Goal: Find specific page/section: Find specific page/section

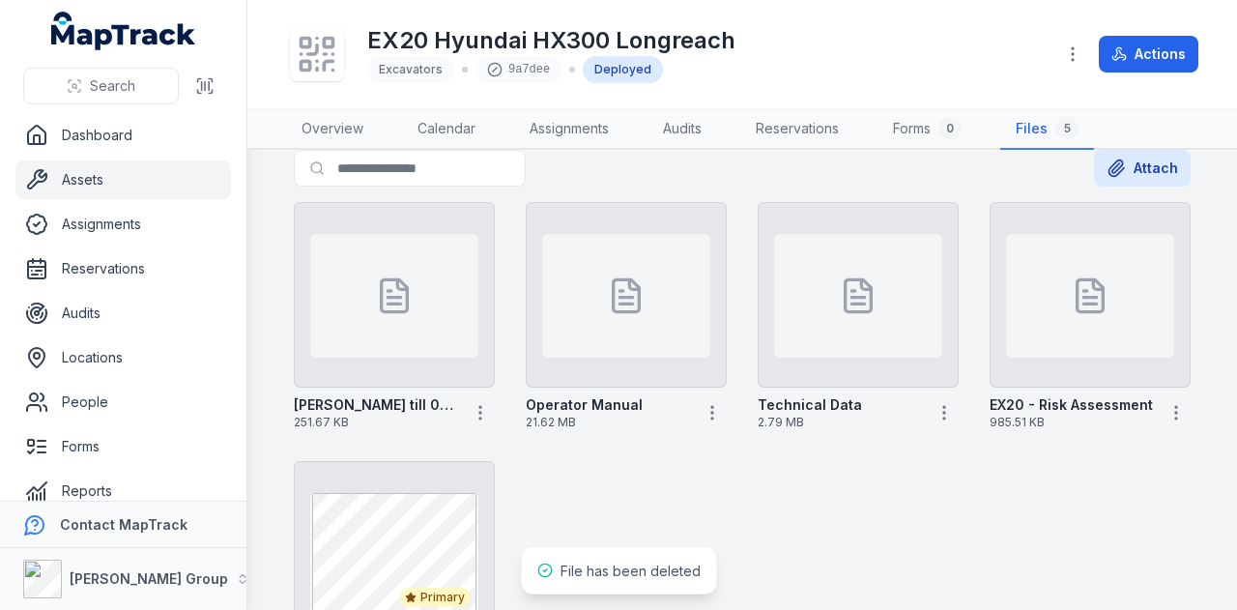
scroll to position [120, 0]
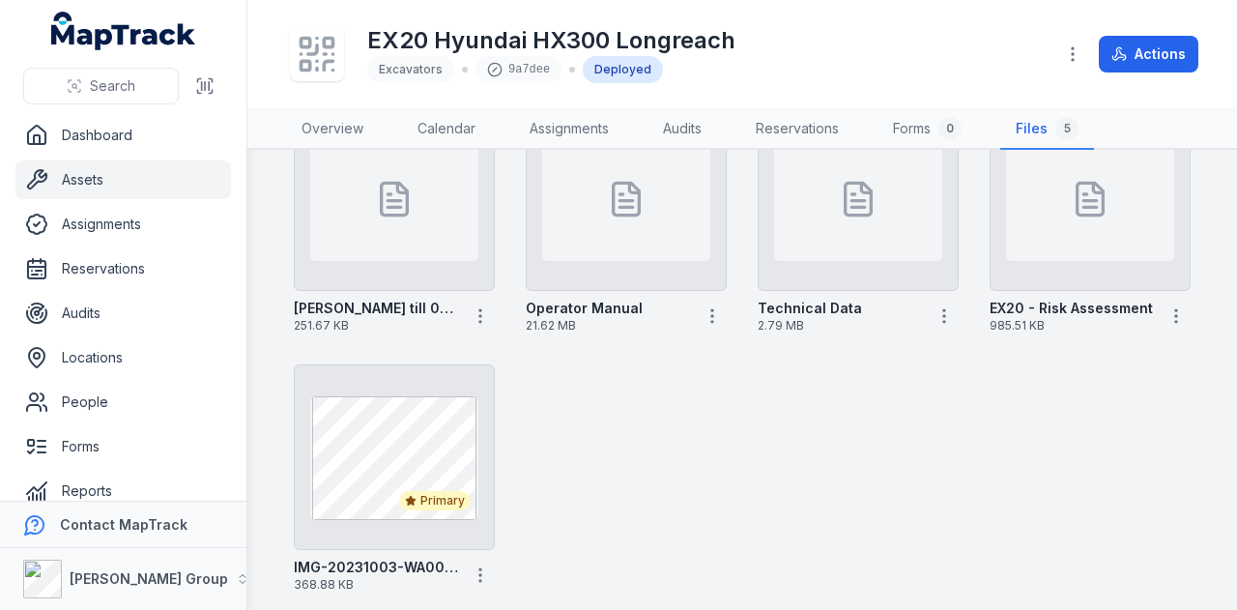
click at [75, 180] on link "Assets" at bounding box center [123, 179] width 216 height 39
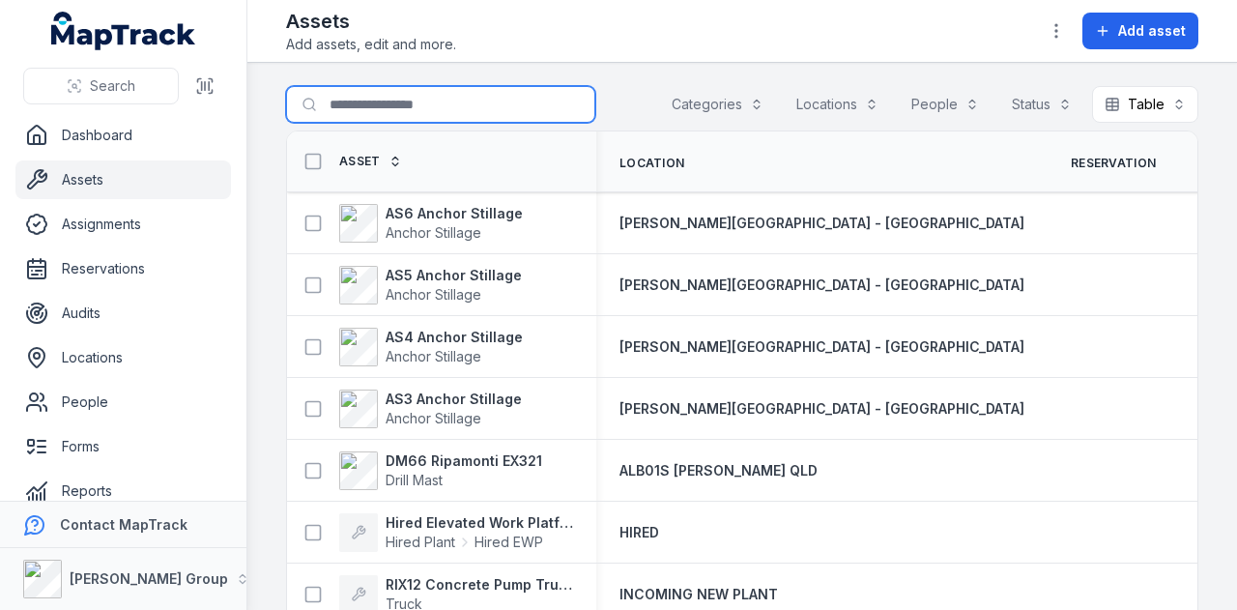
click at [351, 97] on input "Search for assets" at bounding box center [440, 104] width 309 height 37
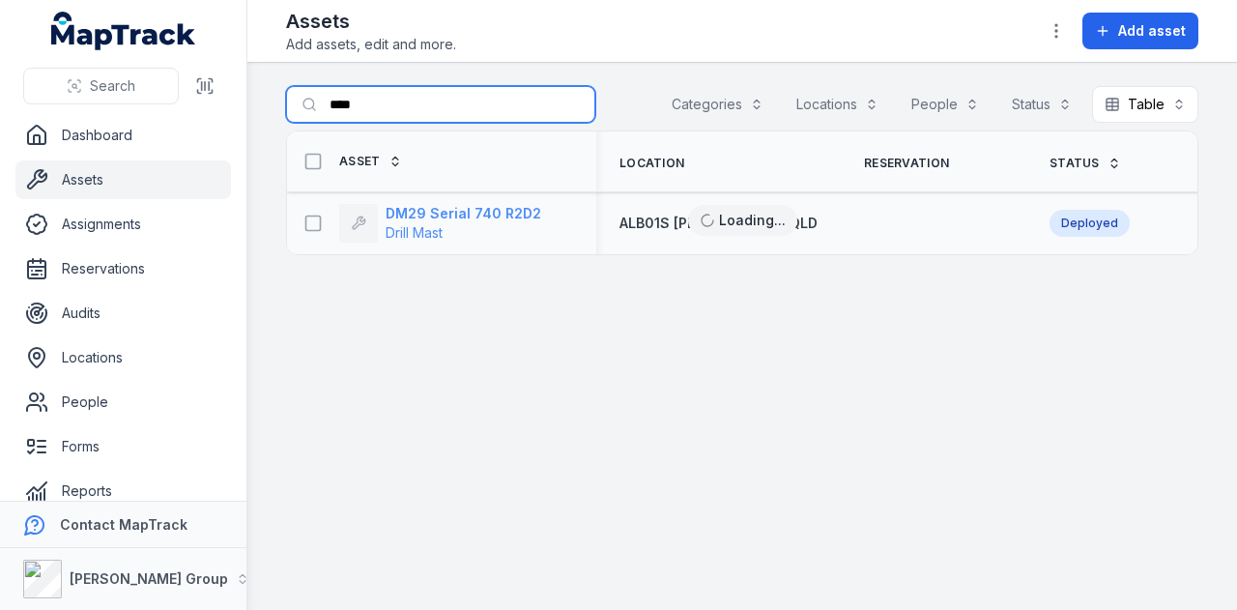
type input "****"
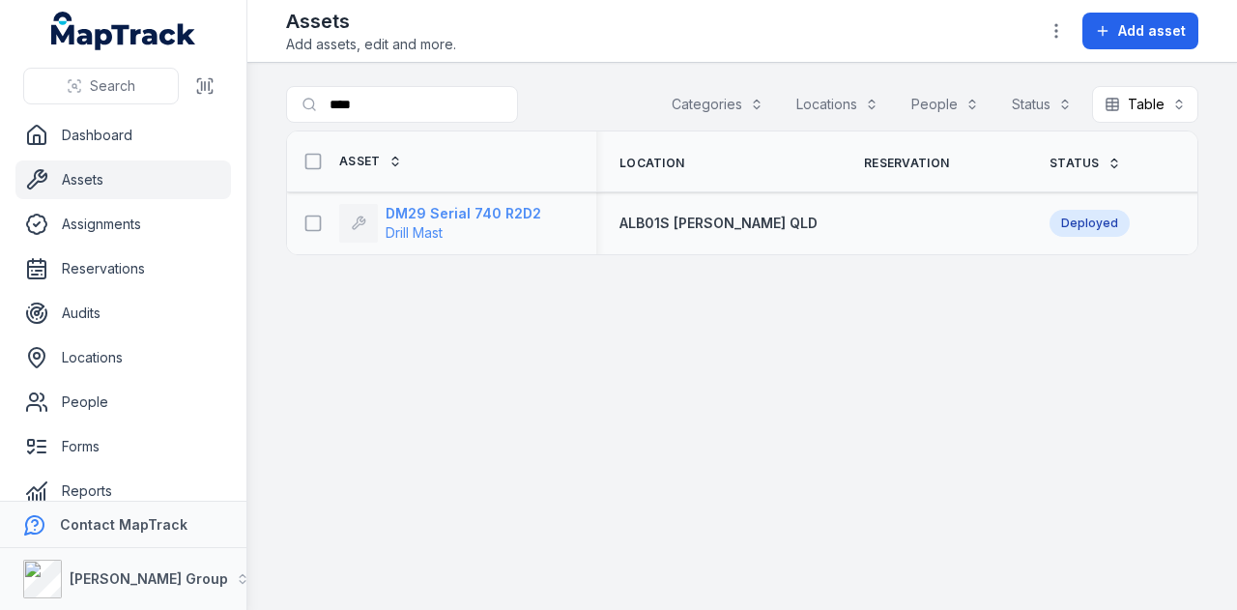
click at [495, 215] on strong "DM29 Serial 740 R2D2" at bounding box center [464, 213] width 156 height 19
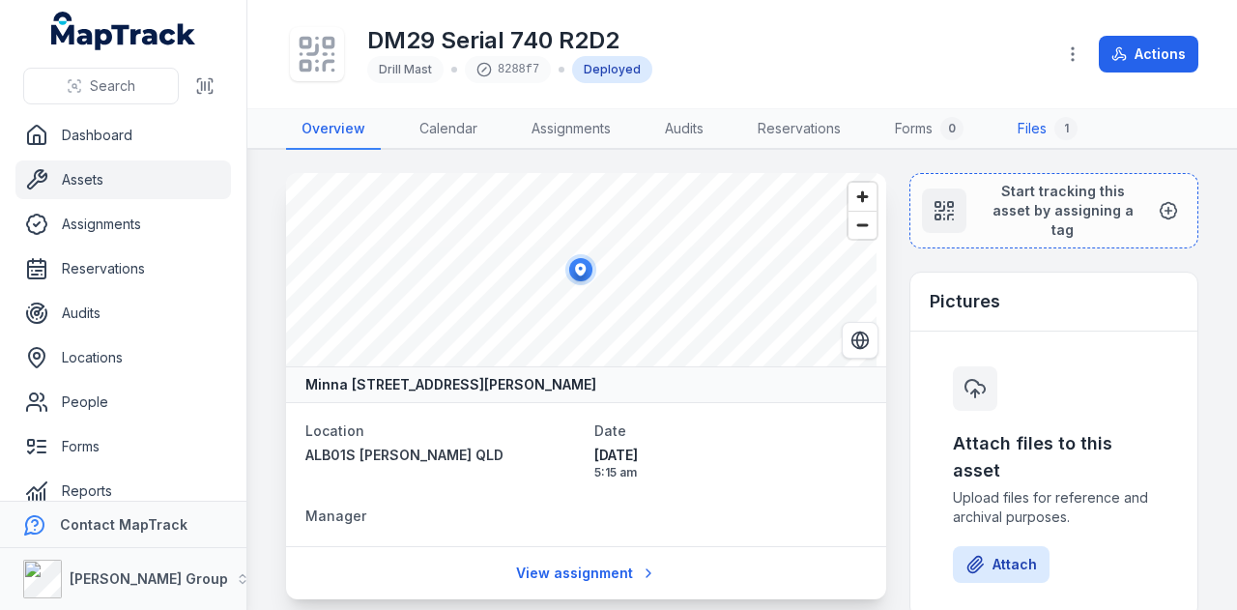
click at [1023, 123] on link "Files 1" at bounding box center [1047, 129] width 91 height 41
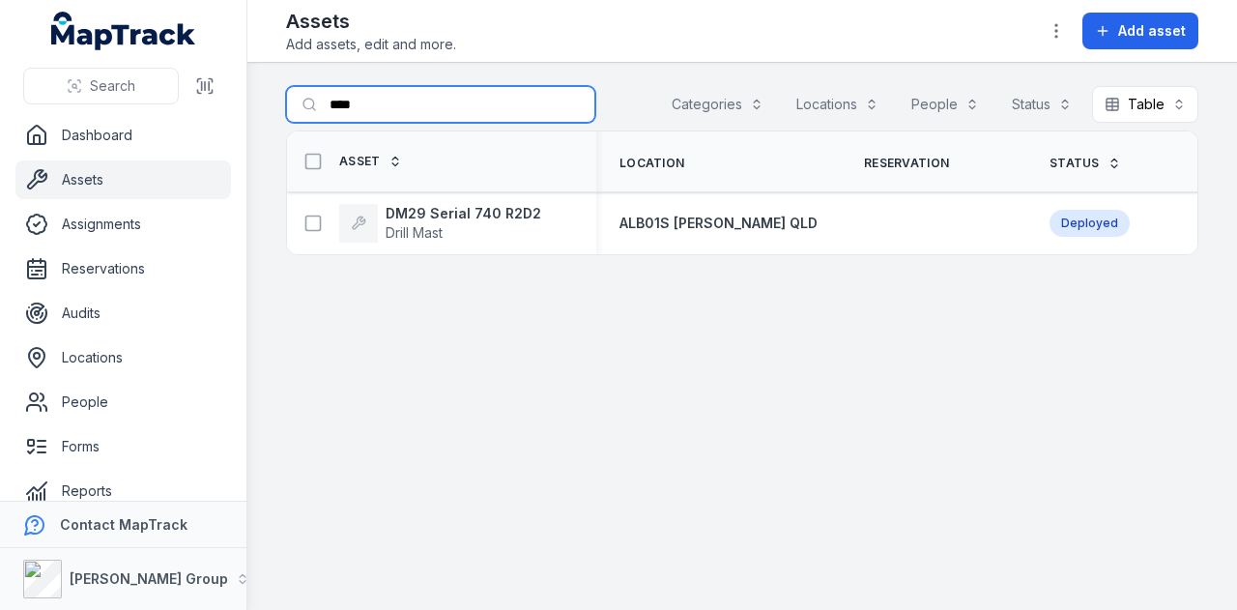
click at [418, 98] on input "****" at bounding box center [440, 104] width 309 height 37
type input "*"
type input "****"
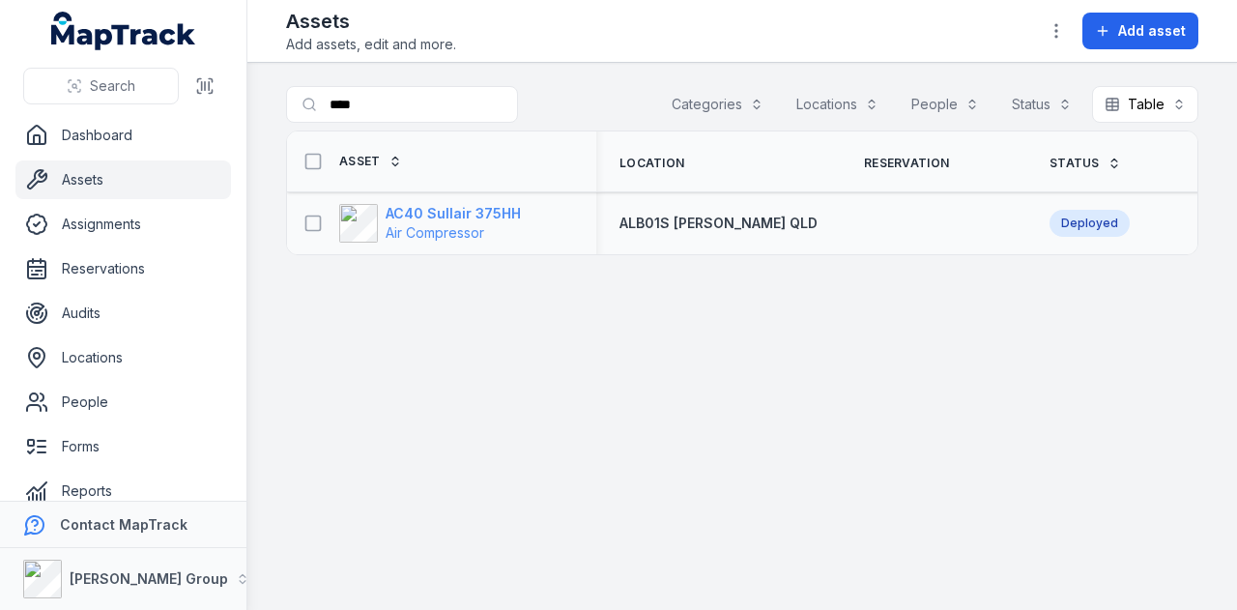
click at [493, 204] on strong "AC40 Sullair 375HH" at bounding box center [453, 213] width 135 height 19
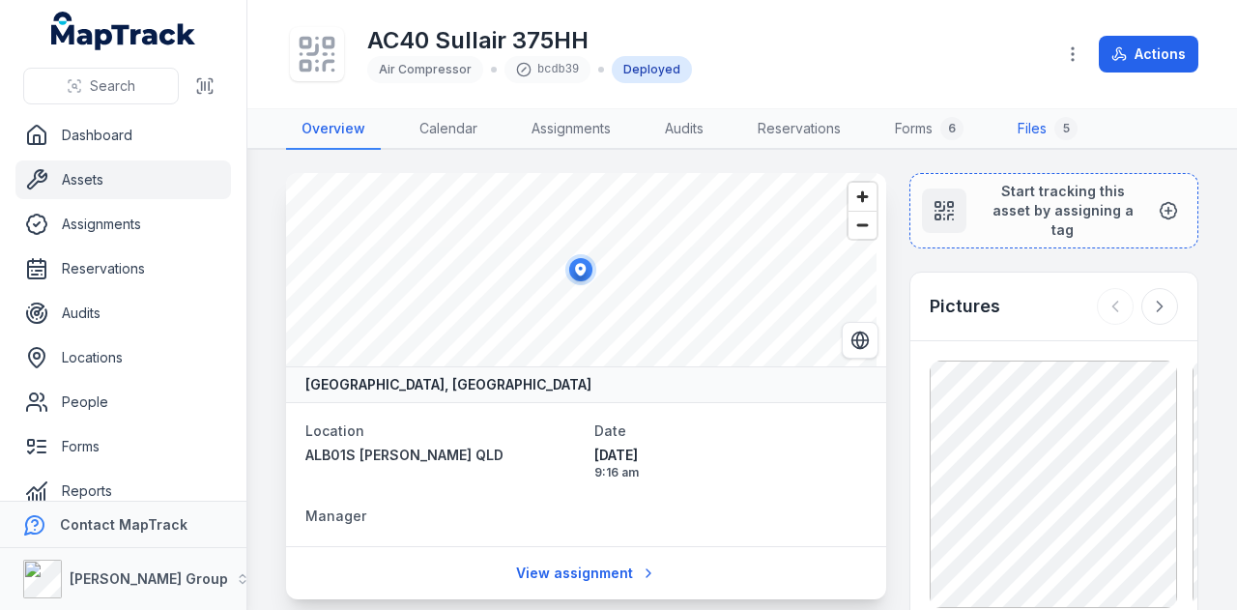
click at [1023, 134] on link "Files 5" at bounding box center [1047, 129] width 91 height 41
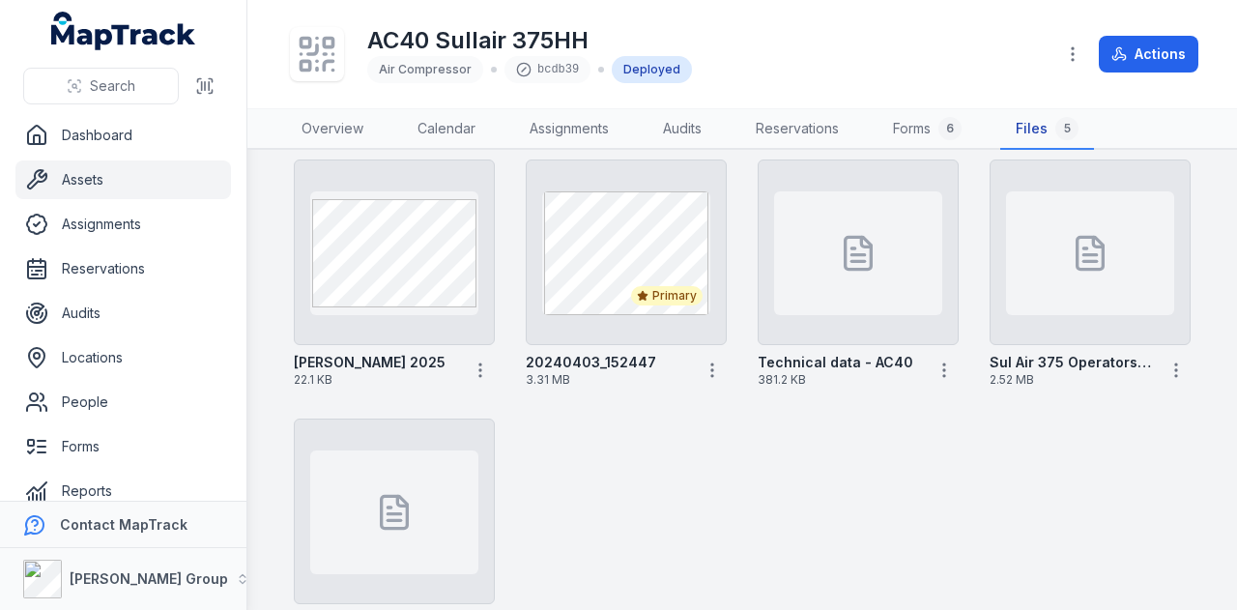
scroll to position [97, 0]
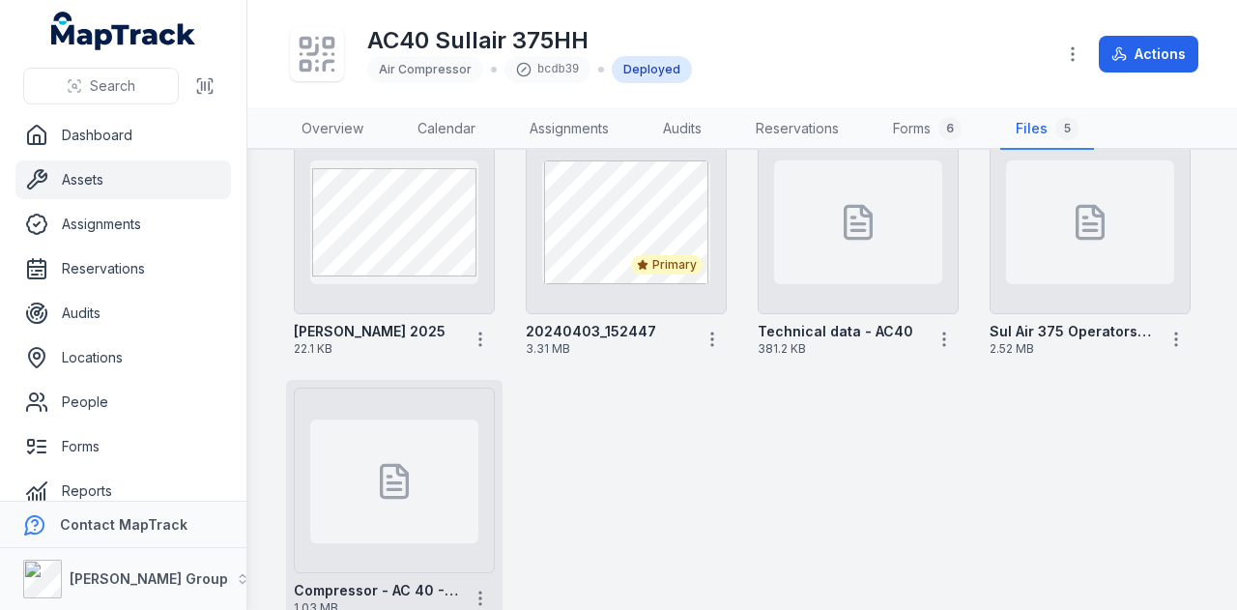
click at [444, 473] on div at bounding box center [394, 481] width 168 height 124
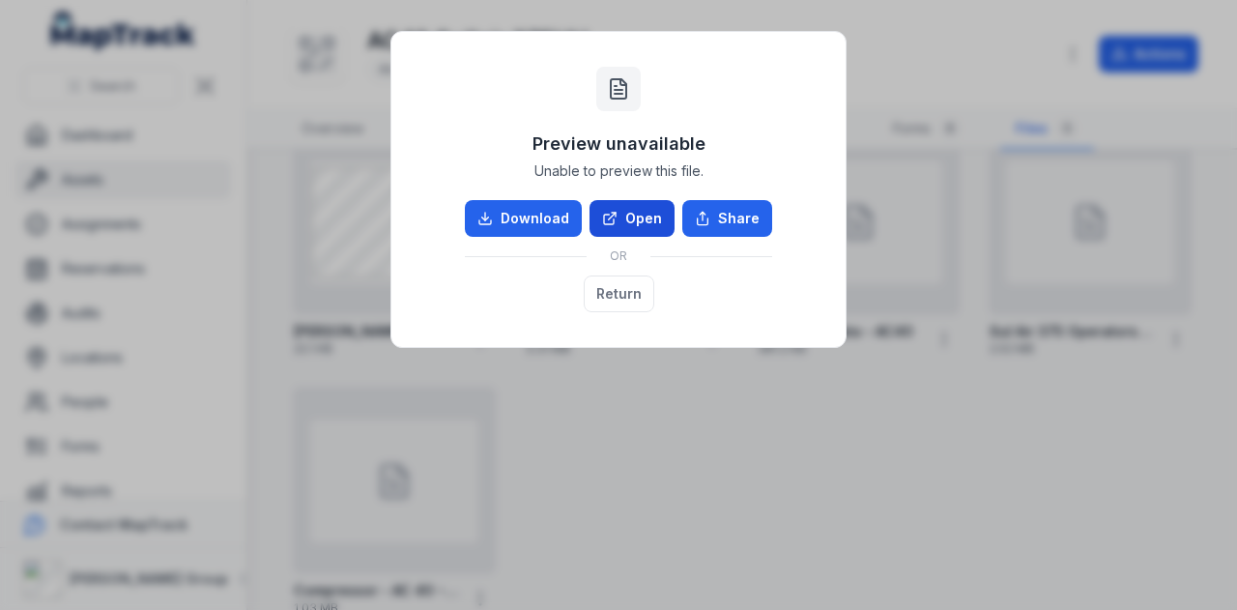
click at [631, 217] on link "Open" at bounding box center [632, 218] width 85 height 37
click at [613, 290] on button "Return" at bounding box center [619, 293] width 71 height 37
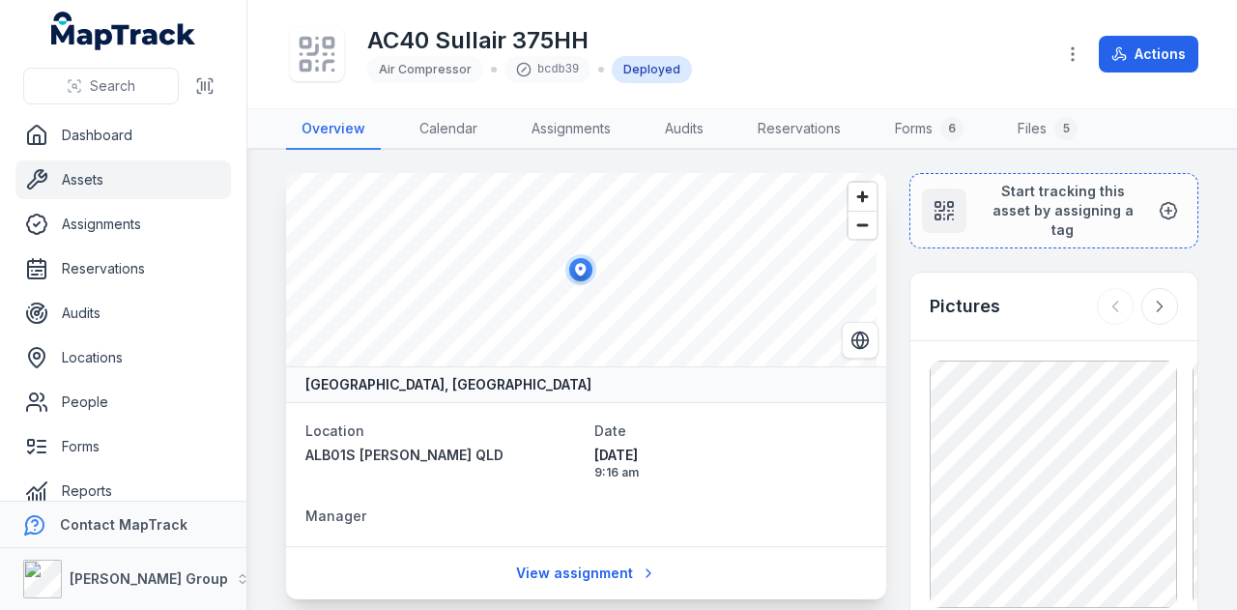
click at [136, 169] on link "Assets" at bounding box center [123, 179] width 216 height 39
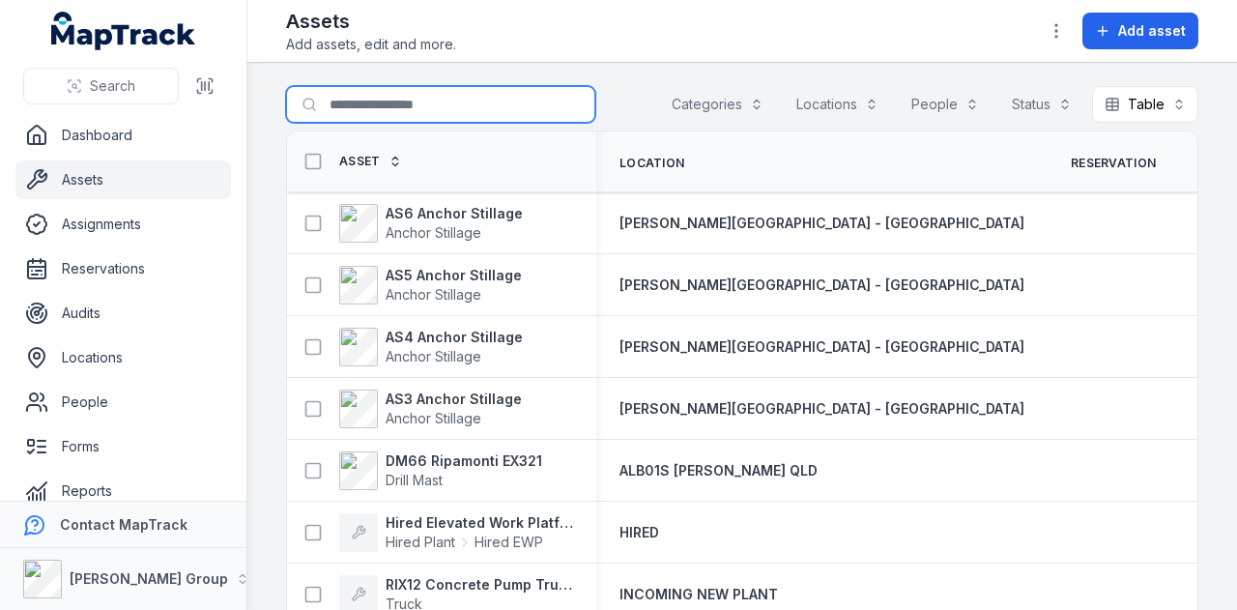
click at [383, 114] on input "Search for assets" at bounding box center [440, 104] width 309 height 37
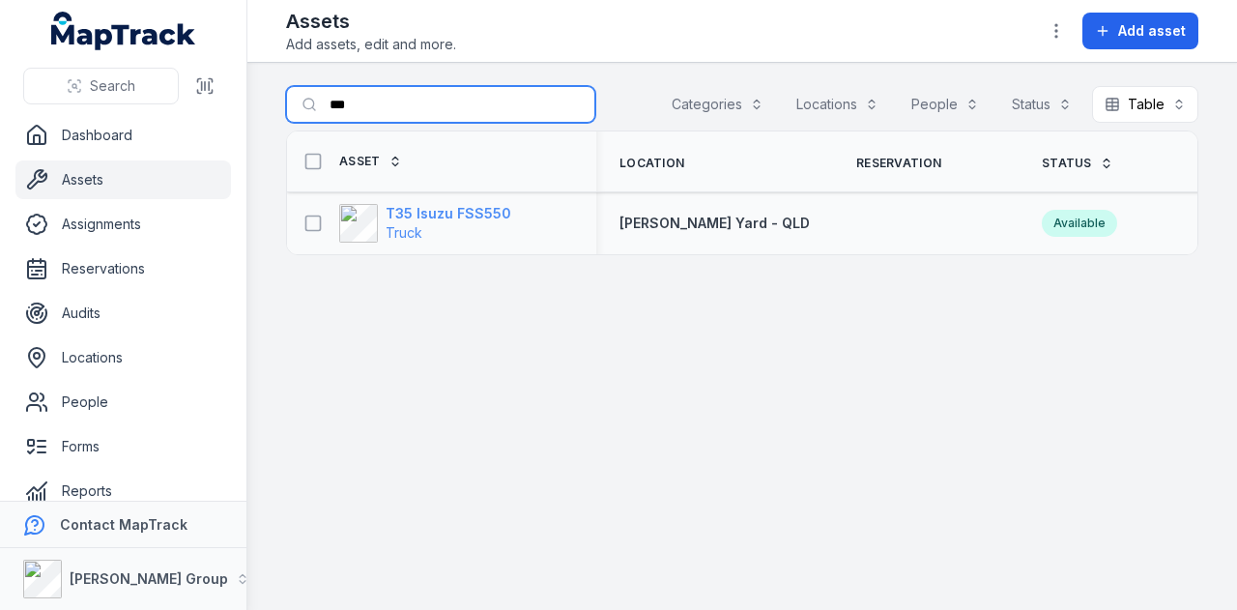
type input "***"
click at [448, 209] on strong "T35 Isuzu FSS550" at bounding box center [449, 213] width 126 height 19
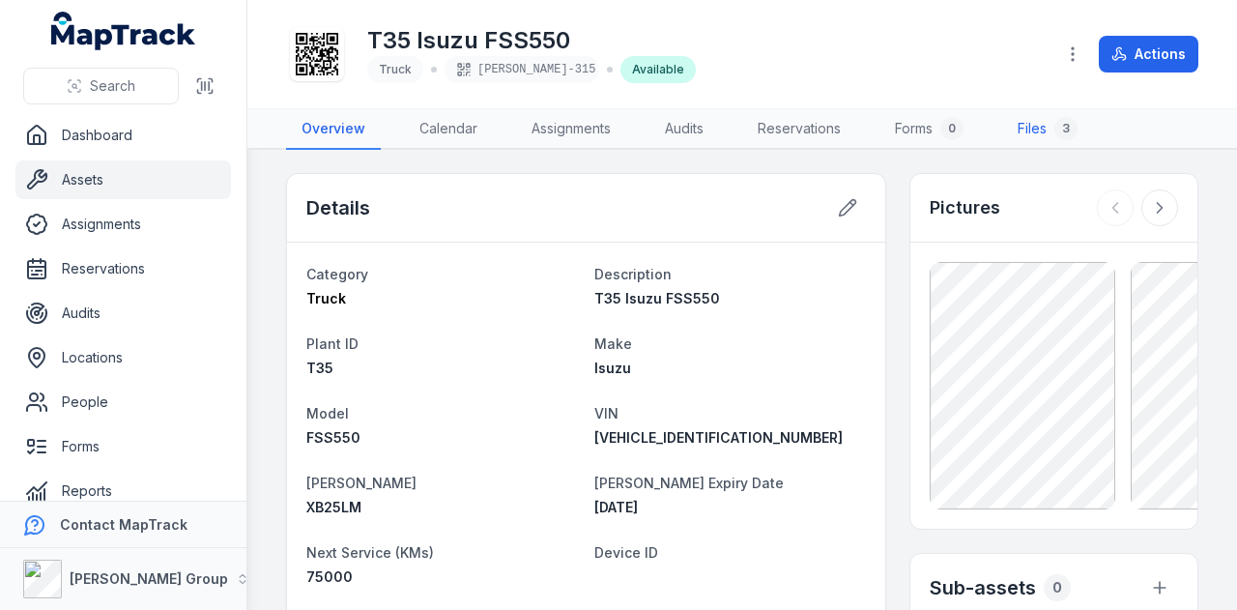
click at [1040, 142] on link "Files 3" at bounding box center [1047, 129] width 91 height 41
click at [1020, 123] on link "Files 3" at bounding box center [1047, 129] width 91 height 41
click at [164, 125] on link "Dashboard" at bounding box center [123, 135] width 216 height 39
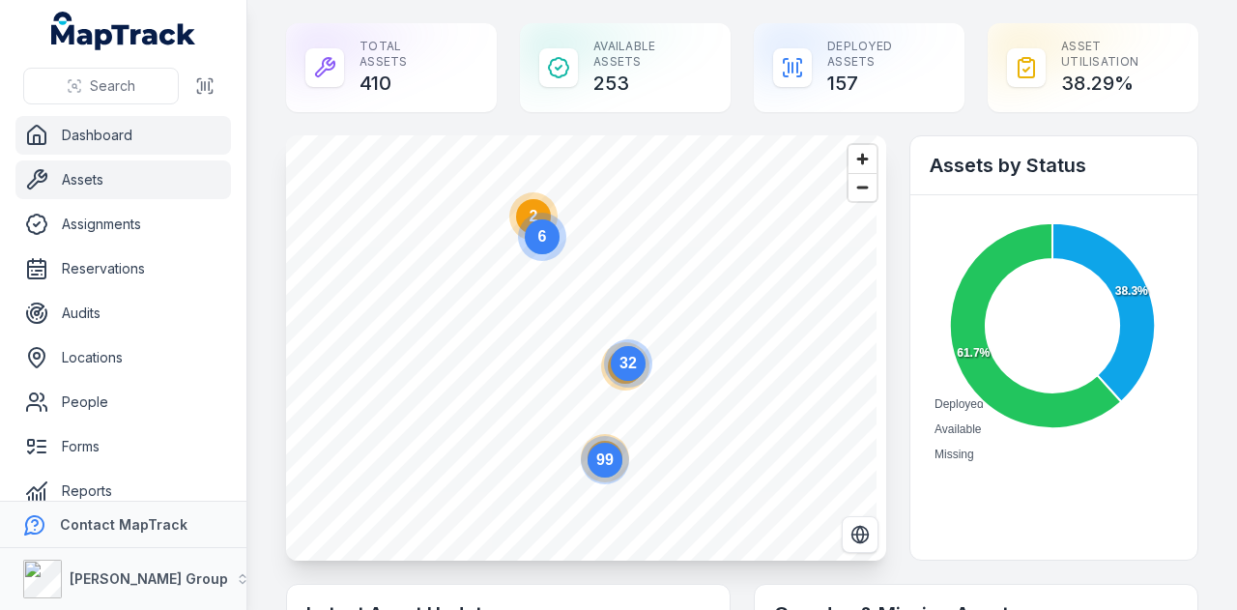
click at [145, 191] on link "Assets" at bounding box center [123, 179] width 216 height 39
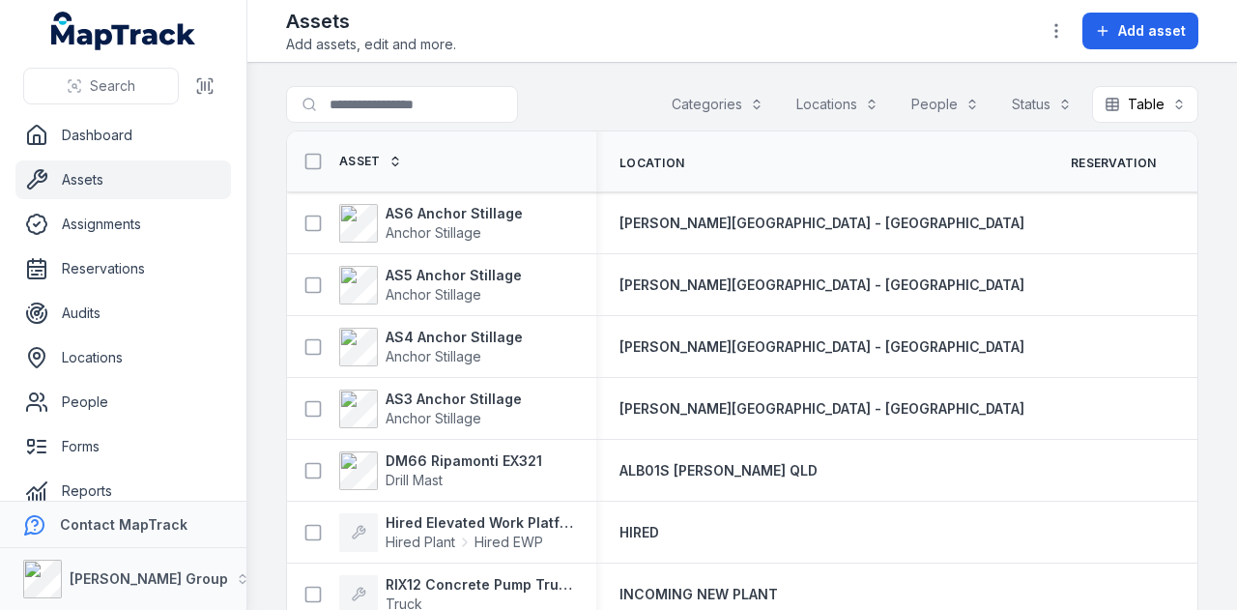
click at [361, 83] on main "Search for assets Categories Locations People Status Table ***** Asset Location…" at bounding box center [742, 336] width 990 height 547
click at [364, 98] on input "Search for assets" at bounding box center [440, 104] width 309 height 37
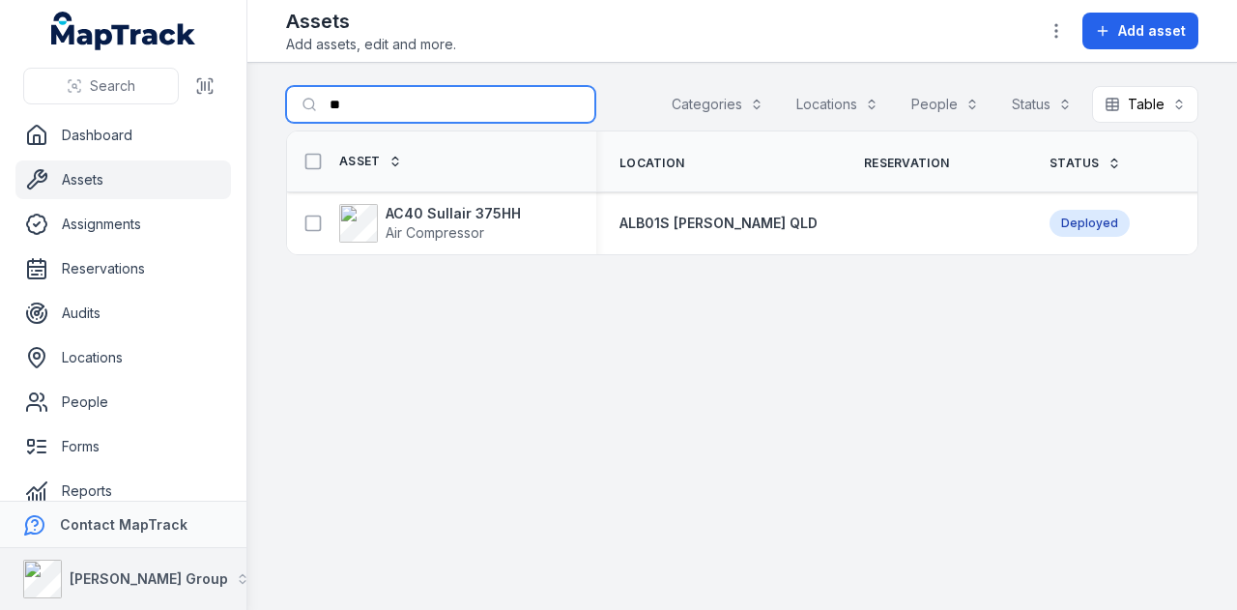
type input "*"
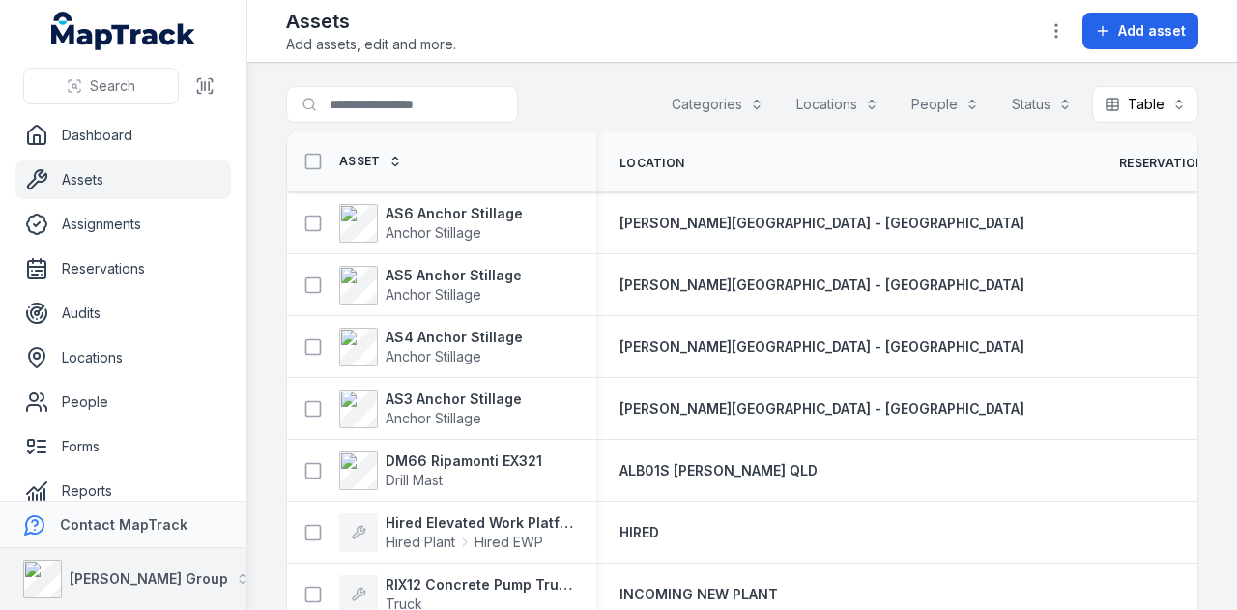
click at [128, 568] on div "[PERSON_NAME] Group" at bounding box center [125, 579] width 205 height 39
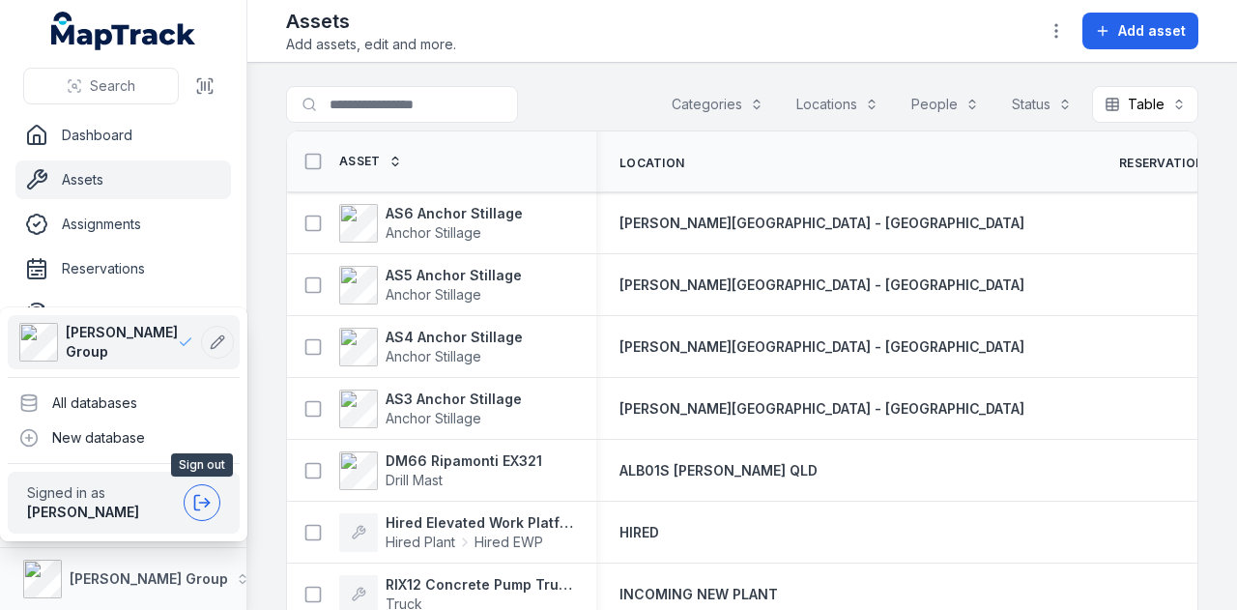
click at [191, 494] on button at bounding box center [202, 502] width 37 height 37
